Goal: Browse casually

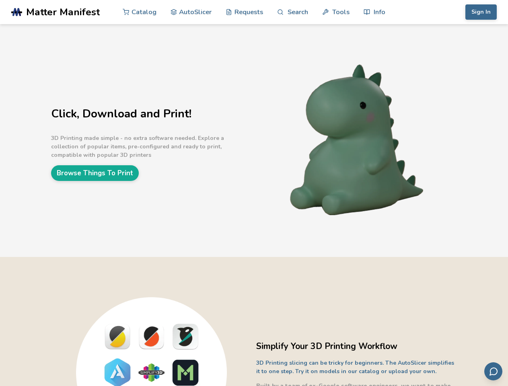
click at [292, 12] on link "Search" at bounding box center [292, 12] width 31 height 24
click at [335, 12] on link "Tools" at bounding box center [335, 12] width 27 height 24
click at [374, 12] on link "Info" at bounding box center [375, 12] width 22 height 24
click at [481, 12] on button "Sign In" at bounding box center [480, 11] width 31 height 15
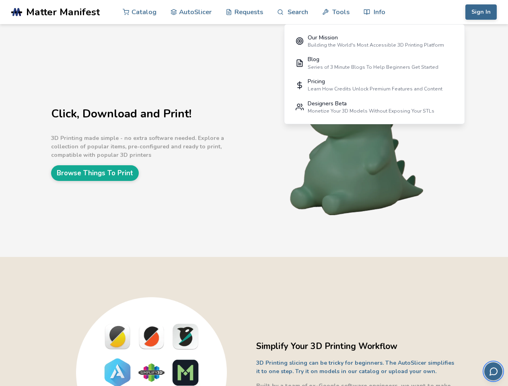
click at [493, 371] on icon "Send feedback via email" at bounding box center [494, 372] width 10 height 10
